Goal: Information Seeking & Learning: Learn about a topic

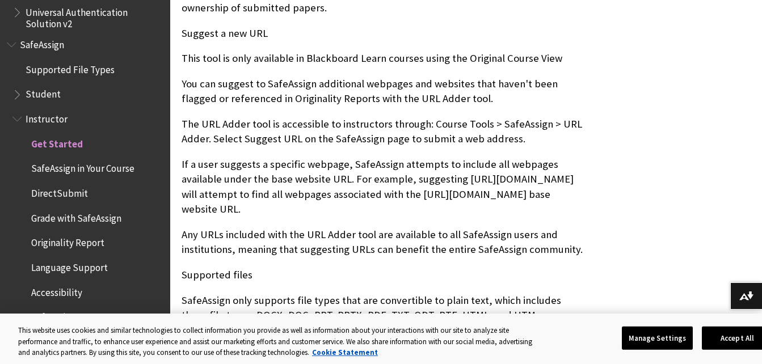
scroll to position [819, 0]
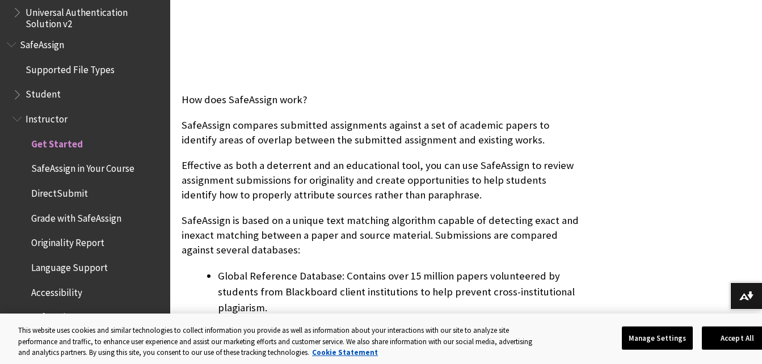
scroll to position [397, 0]
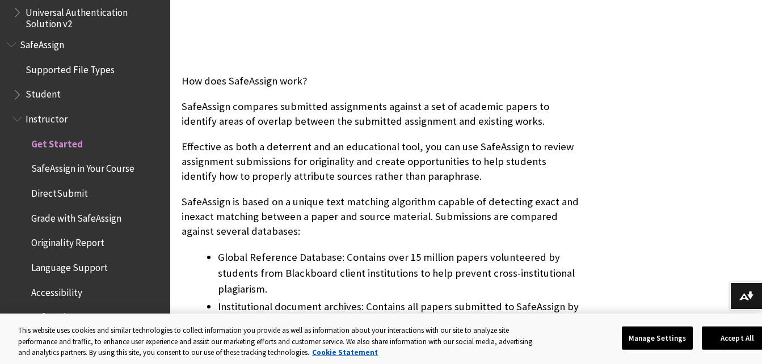
click at [68, 214] on span "Grade with SafeAssign" at bounding box center [76, 216] width 90 height 15
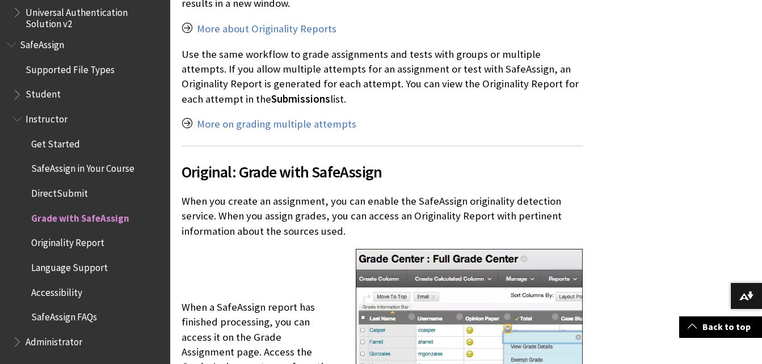
scroll to position [1191, 0]
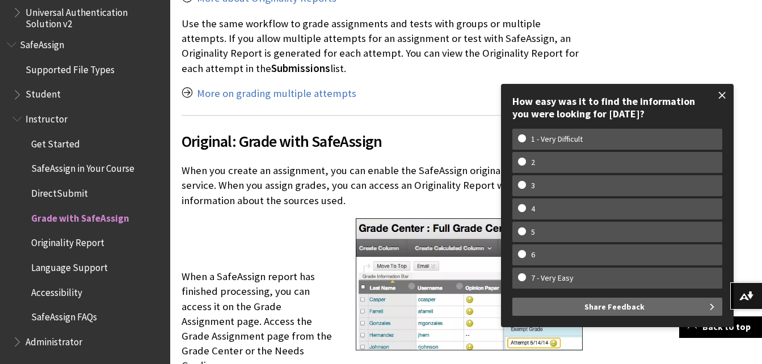
click at [721, 100] on span at bounding box center [722, 95] width 24 height 24
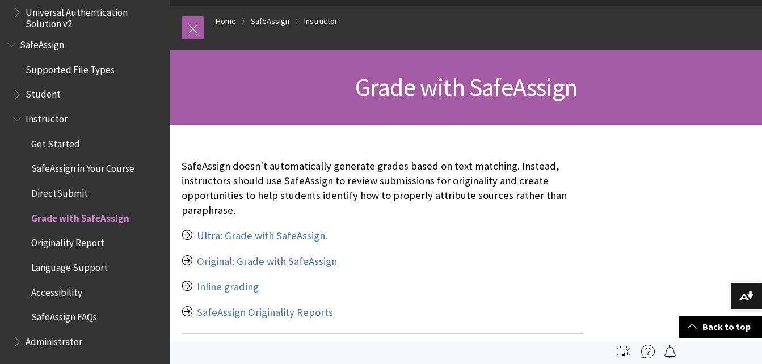
scroll to position [0, 0]
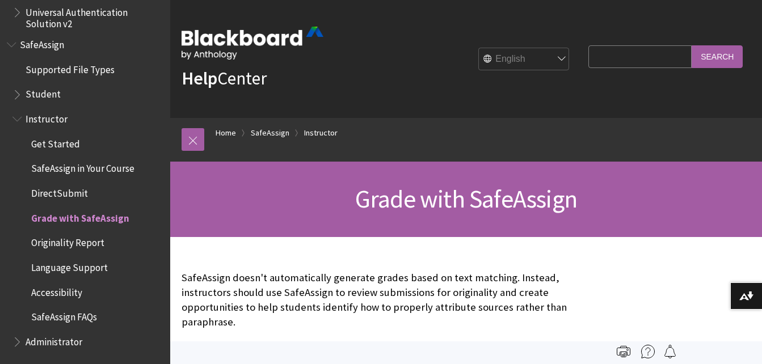
click at [70, 168] on span "SafeAssign in Your Course" at bounding box center [82, 166] width 103 height 15
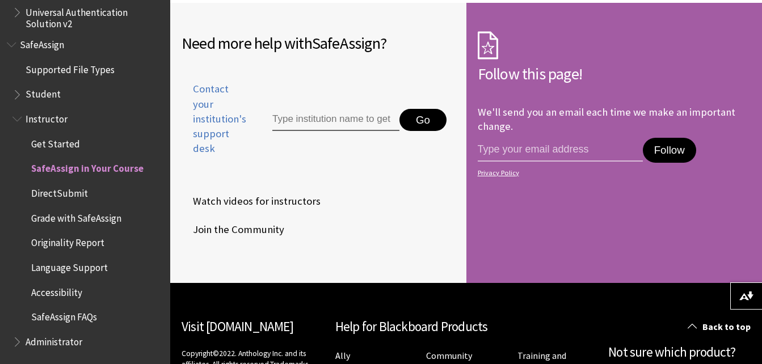
scroll to position [3008, 0]
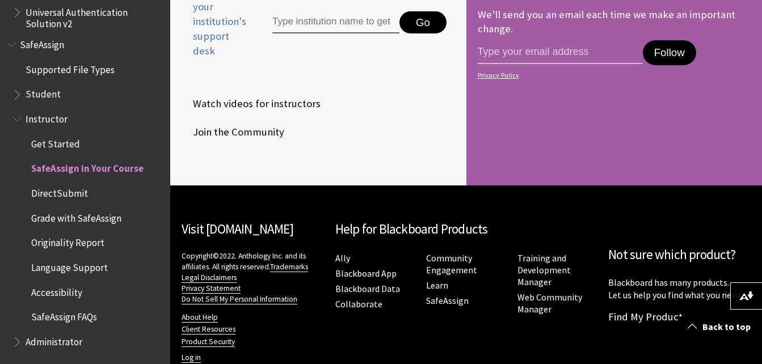
click at [59, 312] on span "SafeAssign FAQs" at bounding box center [64, 315] width 66 height 15
